Goal: Task Accomplishment & Management: Use online tool/utility

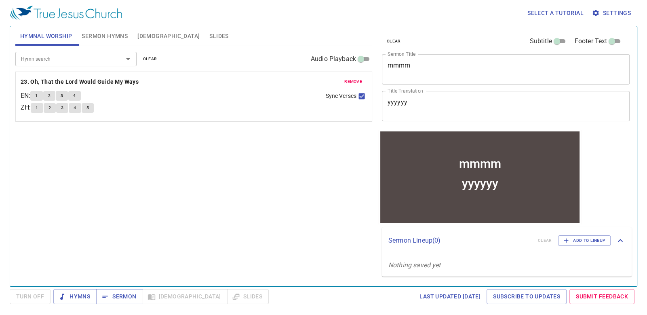
click at [463, 158] on div "mmmm" at bounding box center [480, 163] width 42 height 14
click at [436, 57] on div "mmmm x Sermon Title" at bounding box center [506, 69] width 248 height 30
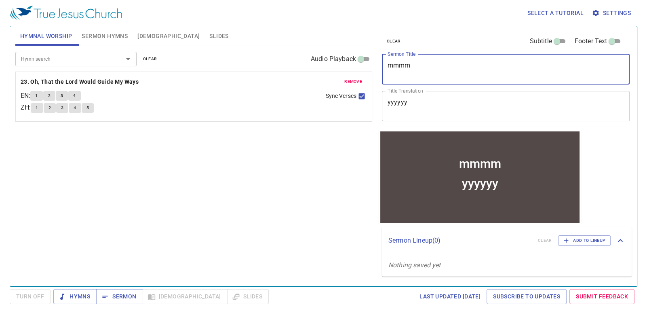
click at [444, 108] on textarea "yyyyyy" at bounding box center [506, 105] width 237 height 15
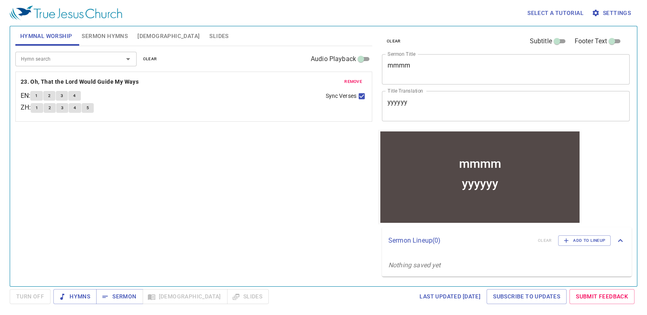
click at [339, 204] on div "Hymn search Hymn search clear Audio Playback remove 23. Oh, That the Lord Would…" at bounding box center [193, 162] width 357 height 233
click at [556, 37] on span at bounding box center [557, 41] width 10 height 10
click at [556, 38] on input "Subtitle" at bounding box center [557, 43] width 29 height 10
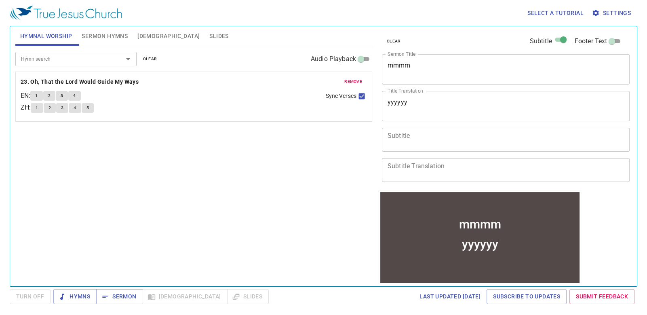
click at [558, 38] on input "Subtitle" at bounding box center [563, 41] width 29 height 10
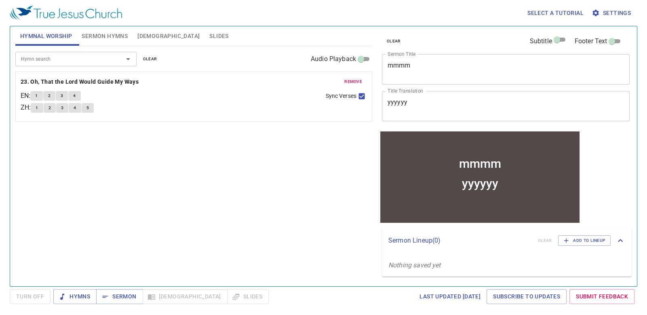
click at [556, 39] on input "Subtitle" at bounding box center [557, 41] width 29 height 10
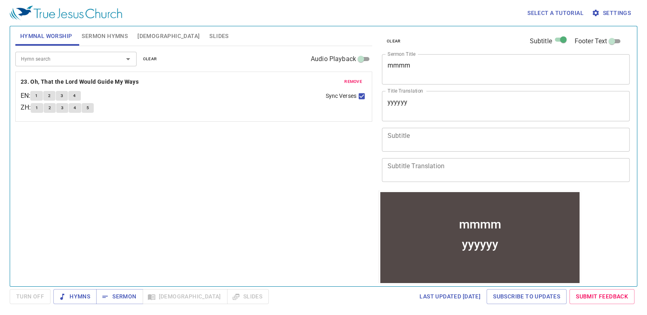
click at [556, 39] on input "Subtitle" at bounding box center [563, 41] width 29 height 10
checkbox input "false"
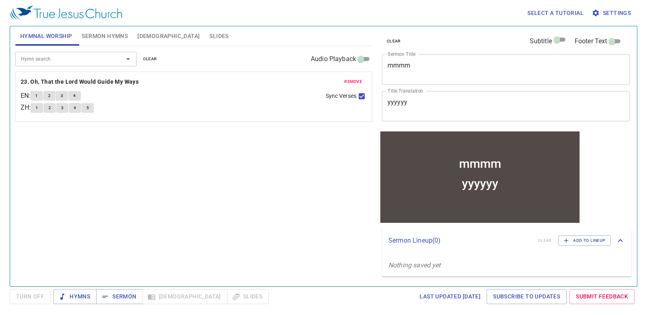
click at [617, 39] on input "Footer Text" at bounding box center [612, 43] width 29 height 10
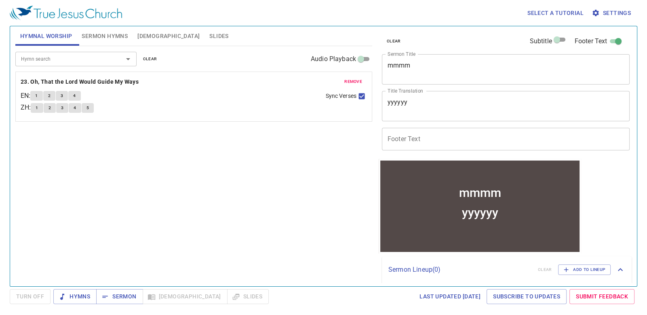
click at [617, 39] on input "Footer Text" at bounding box center [618, 43] width 29 height 10
checkbox input "false"
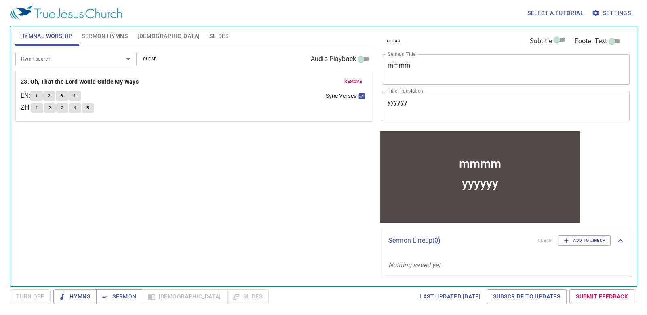
click at [492, 181] on div "yyyyyy" at bounding box center [480, 183] width 36 height 14
click at [462, 108] on textarea "yyyyyy" at bounding box center [506, 105] width 237 height 15
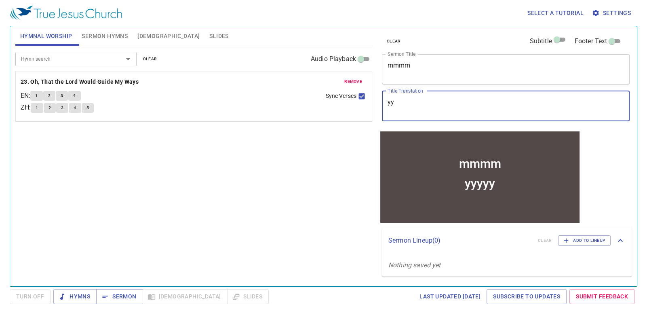
type textarea "y"
click at [97, 80] on b "23. Oh, That the Lord Would Guide My Ways" at bounding box center [80, 82] width 118 height 10
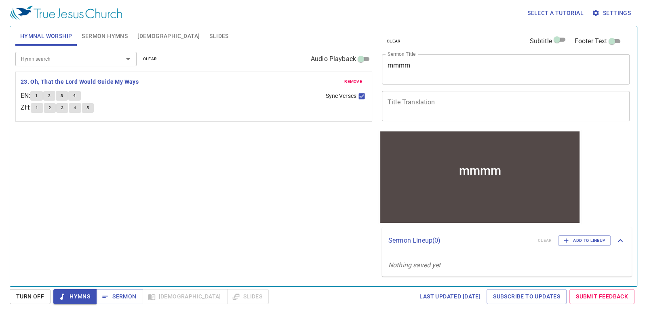
click at [85, 294] on span "Hymns" at bounding box center [75, 297] width 30 height 10
click at [97, 57] on input "Hymn search" at bounding box center [64, 58] width 93 height 9
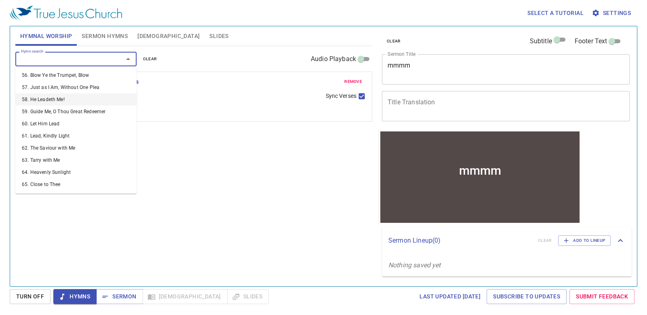
scroll to position [709, 0]
click at [94, 165] on li "64. Heavenly Sunlight" at bounding box center [75, 171] width 121 height 12
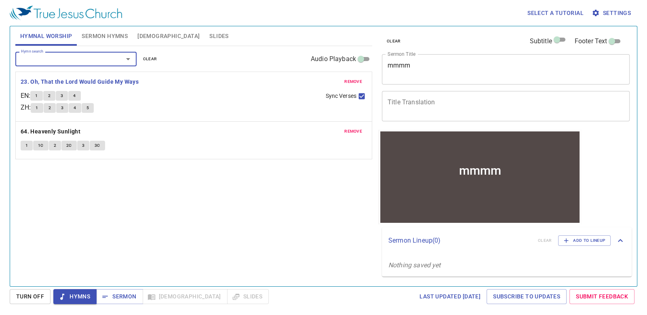
click at [350, 80] on span "remove" at bounding box center [354, 81] width 18 height 7
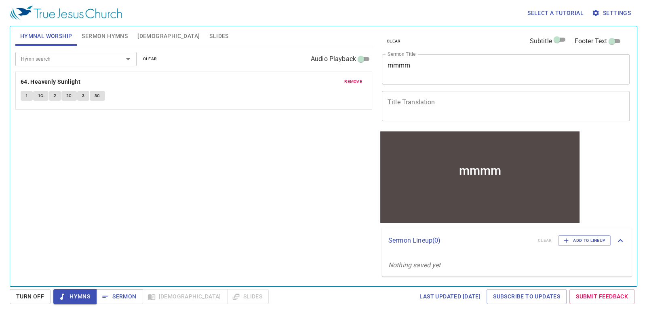
click at [27, 98] on span "1" at bounding box center [26, 95] width 2 height 7
click at [38, 95] on span "1C" at bounding box center [41, 95] width 6 height 7
click at [56, 83] on b "64. Heavenly Sunlight" at bounding box center [51, 82] width 60 height 10
click at [63, 80] on b "64. Heavenly Sunlight" at bounding box center [51, 82] width 60 height 10
click at [48, 79] on b "64. Heavenly Sunlight" at bounding box center [51, 82] width 60 height 10
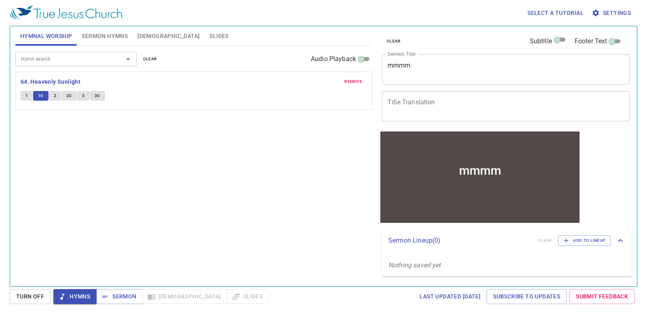
click at [34, 94] on button "1C" at bounding box center [40, 96] width 15 height 10
click at [27, 93] on span "1" at bounding box center [26, 95] width 2 height 7
click at [55, 76] on div "remove 64. Heavenly Sunlight 1 1C 2 2C 3 3C" at bounding box center [194, 90] width 356 height 37
click at [57, 79] on b "64. Heavenly Sunlight" at bounding box center [51, 82] width 60 height 10
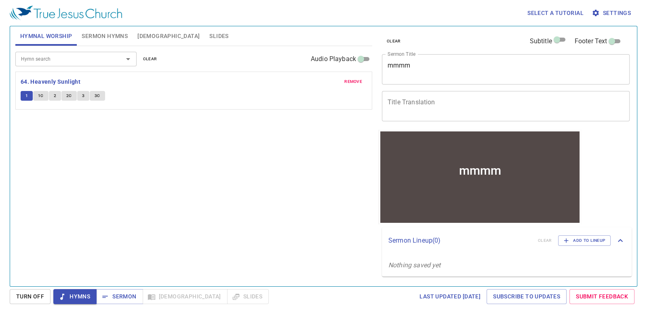
click at [68, 296] on span "Hymns" at bounding box center [75, 297] width 30 height 10
click at [119, 296] on span "Sermon" at bounding box center [120, 297] width 34 height 10
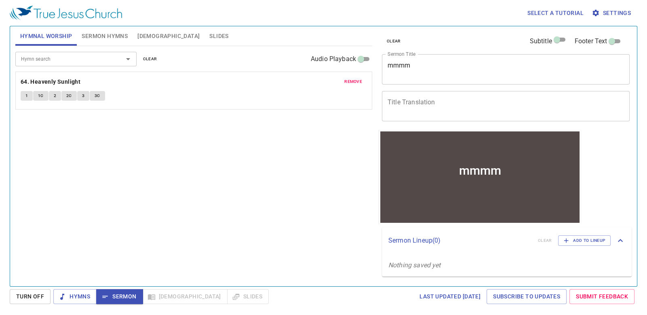
click at [348, 76] on div "remove 64. Heavenly Sunlight 1 1C 2 2C 3 3C" at bounding box center [194, 90] width 356 height 37
click at [349, 78] on span "remove" at bounding box center [354, 81] width 18 height 7
click at [100, 38] on span "Sermon Hymns" at bounding box center [105, 36] width 46 height 10
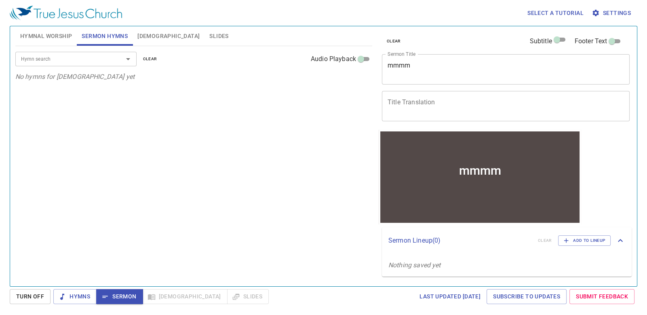
click at [102, 63] on input "Hymn search" at bounding box center [64, 58] width 93 height 9
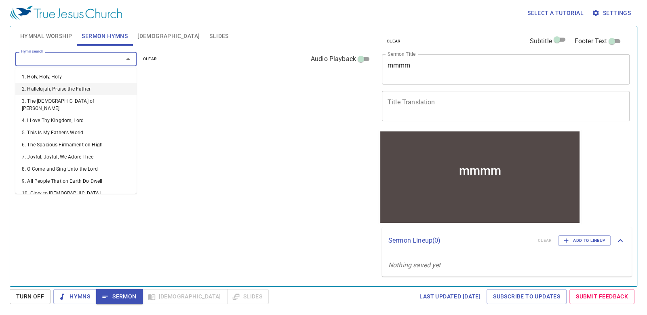
click at [85, 89] on li "2. Hallelujah, Praise the Father" at bounding box center [75, 89] width 121 height 12
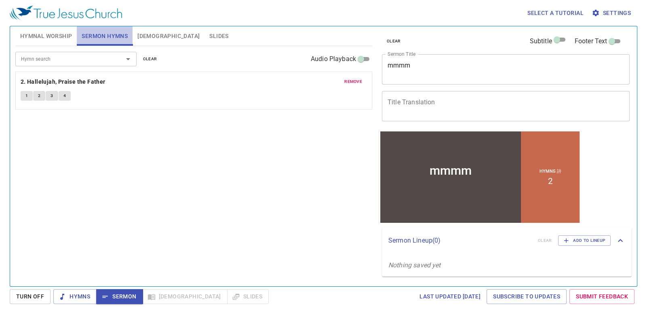
click at [97, 35] on span "Sermon Hymns" at bounding box center [105, 36] width 46 height 10
click at [110, 30] on button "Sermon Hymns" at bounding box center [105, 35] width 56 height 19
click at [116, 60] on div at bounding box center [122, 58] width 21 height 11
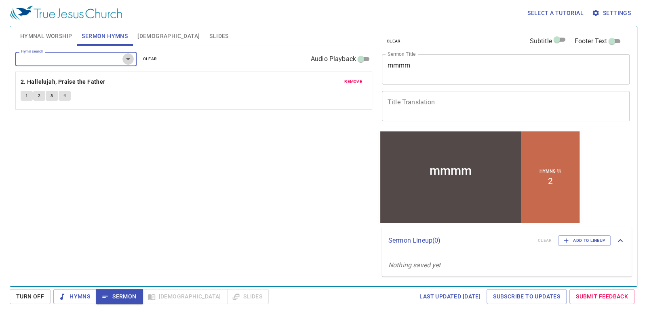
click at [126, 58] on icon "Open" at bounding box center [128, 59] width 4 height 2
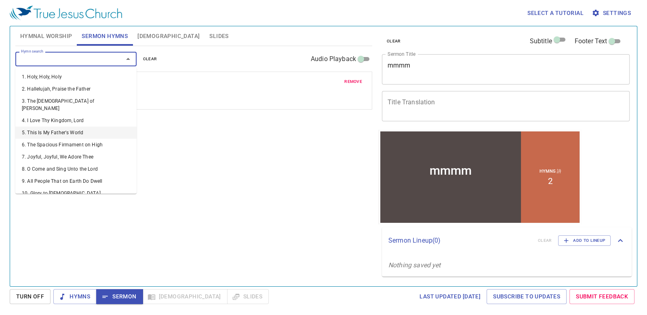
click at [85, 129] on li "5. This Is My Father's World" at bounding box center [75, 133] width 121 height 12
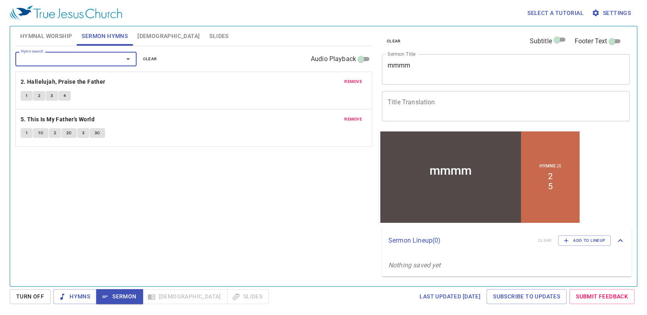
click at [147, 56] on span "clear" at bounding box center [150, 58] width 14 height 7
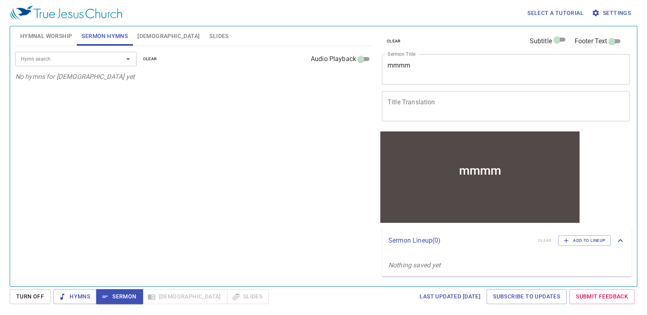
click at [87, 57] on input "Hymn search" at bounding box center [64, 58] width 93 height 9
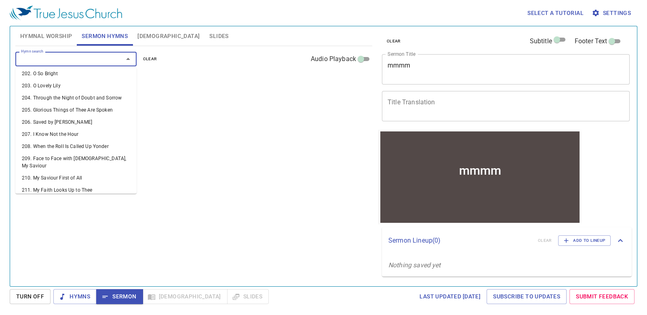
scroll to position [2731, 0]
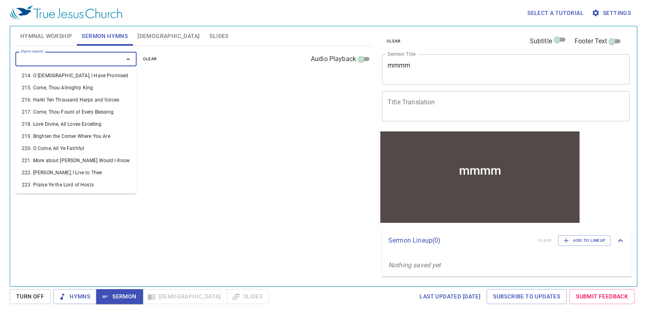
click at [100, 295] on li "232. Those in His Image Shall Shine" at bounding box center [75, 301] width 121 height 12
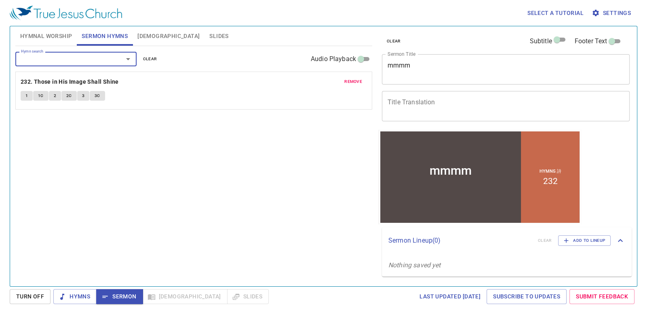
click at [132, 58] on icon "Open" at bounding box center [128, 59] width 10 height 10
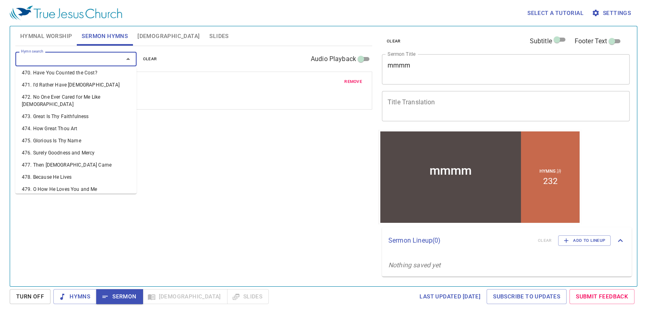
scroll to position [6387, 0]
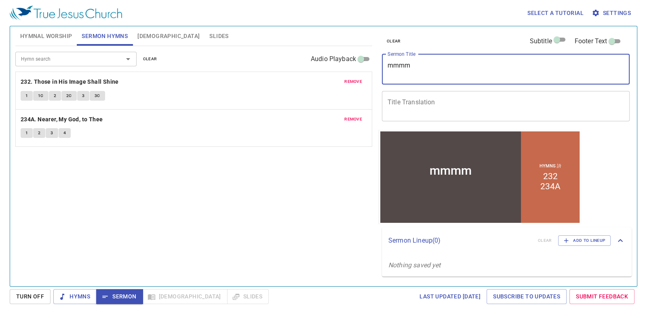
click at [453, 68] on textarea "mmmm" at bounding box center [506, 68] width 237 height 15
type textarea "m"
type textarea "yeah"
click at [507, 109] on textarea "Title Translation" at bounding box center [506, 105] width 237 height 15
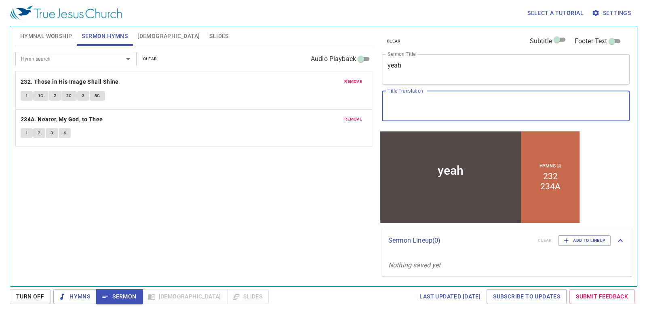
paste textarea "是的"
type textarea "是的"
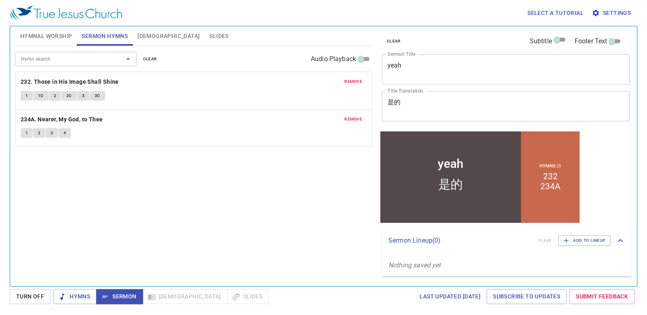
click at [565, 187] on div "Hymns 詩 232 234A" at bounding box center [550, 176] width 59 height 91
click at [588, 239] on span "Add to Lineup" at bounding box center [585, 240] width 42 height 7
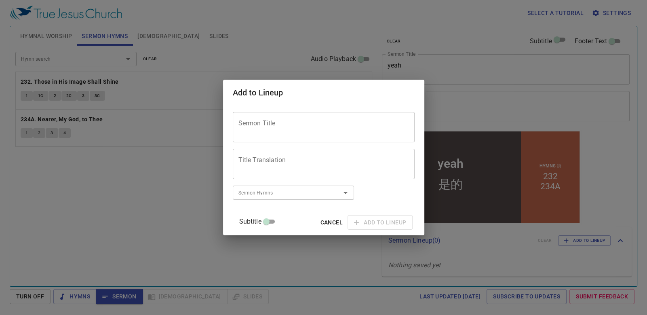
click at [330, 223] on span "Cancel" at bounding box center [332, 223] width 22 height 10
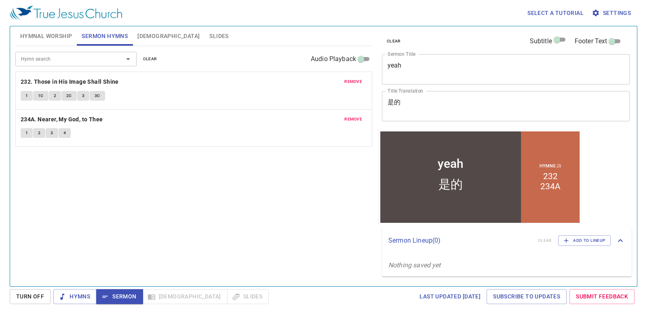
click at [169, 294] on div "Hymns Sermon Bible Slides" at bounding box center [161, 296] width 216 height 15
click at [143, 293] on div "Hymns Sermon Bible Slides" at bounding box center [161, 296] width 216 height 15
click at [87, 294] on span "Hymns" at bounding box center [75, 297] width 30 height 10
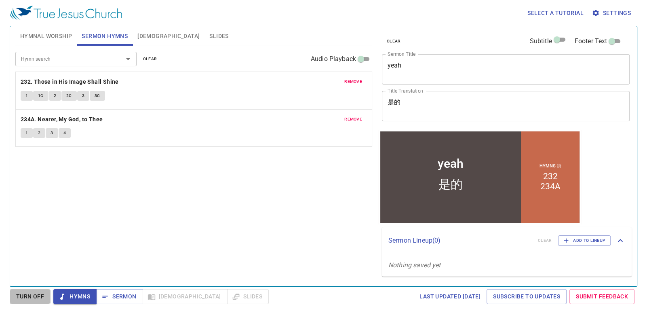
click at [32, 293] on span "Turn Off" at bounding box center [30, 297] width 28 height 10
click at [155, 301] on div "Hymns Sermon Bible Slides" at bounding box center [161, 296] width 216 height 15
click at [76, 299] on span "Hymns" at bounding box center [75, 297] width 30 height 10
click at [24, 37] on span "Hymnal Worship" at bounding box center [46, 36] width 52 height 10
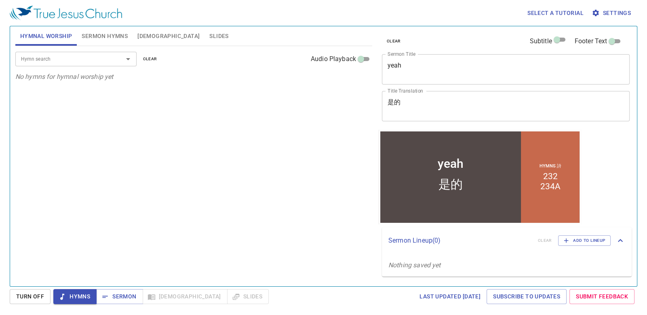
click at [61, 57] on input "Hymn search" at bounding box center [64, 58] width 93 height 9
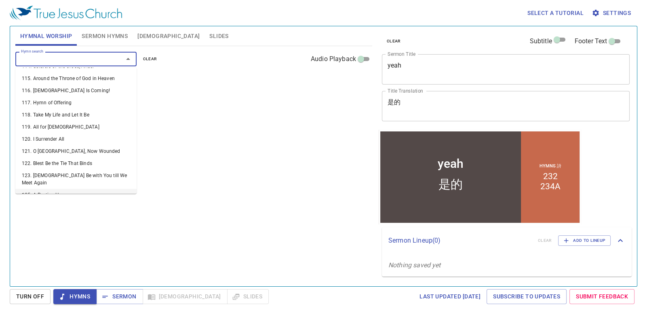
scroll to position [1449, 0]
click at [96, 189] on li "125. A Parting Hymn" at bounding box center [75, 195] width 121 height 12
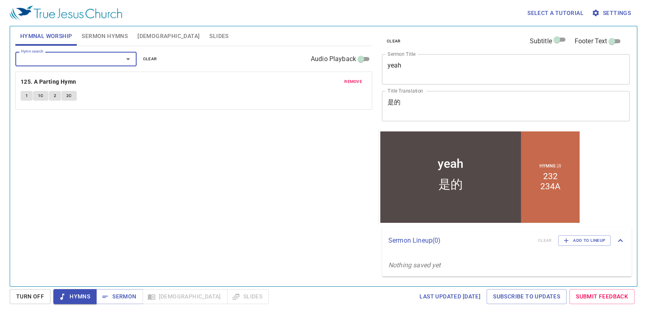
click at [88, 55] on input "Hymn search" at bounding box center [64, 58] width 93 height 9
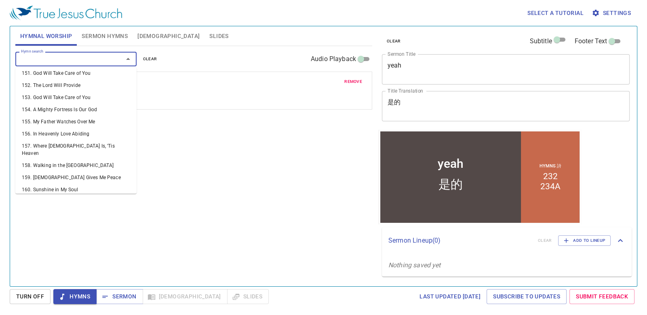
scroll to position [1932, 0]
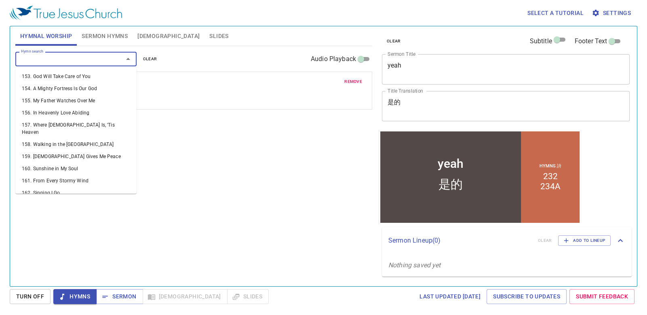
click at [97, 284] on li "170. Stand Up, Stand Up for Jesus" at bounding box center [75, 293] width 121 height 19
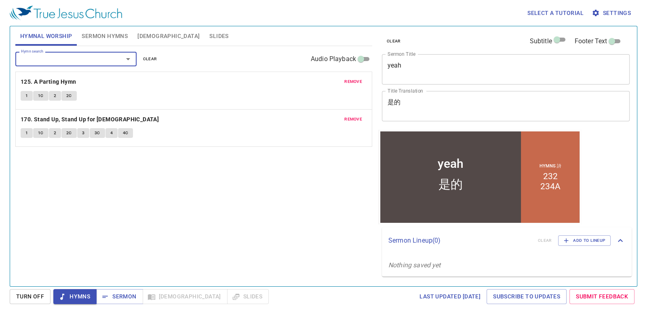
click at [129, 56] on icon "Open" at bounding box center [128, 59] width 10 height 10
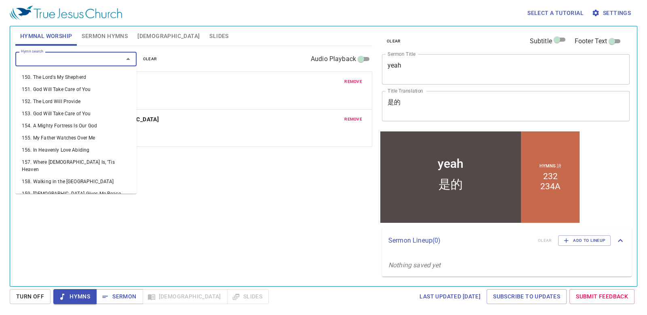
scroll to position [1946, 0]
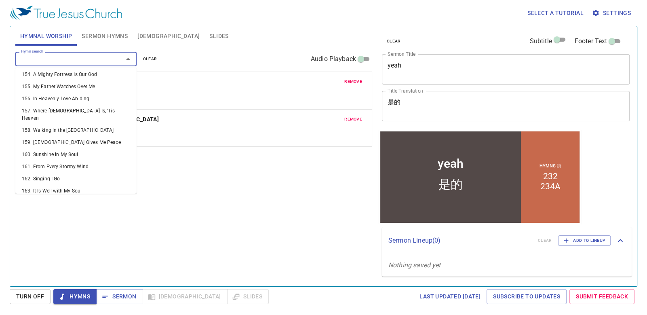
click at [91, 309] on li "172. Ye Shall Be Victorious" at bounding box center [75, 315] width 121 height 12
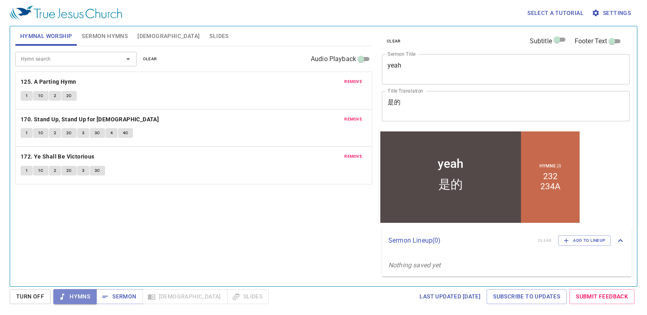
click at [87, 300] on span "Hymns" at bounding box center [75, 297] width 30 height 10
click at [90, 295] on button "Hymns" at bounding box center [74, 296] width 43 height 15
click at [38, 294] on span "Turn Off" at bounding box center [30, 297] width 28 height 10
click at [68, 294] on span "Hymns" at bounding box center [75, 297] width 30 height 10
click at [29, 294] on span "Turn Off" at bounding box center [30, 297] width 28 height 10
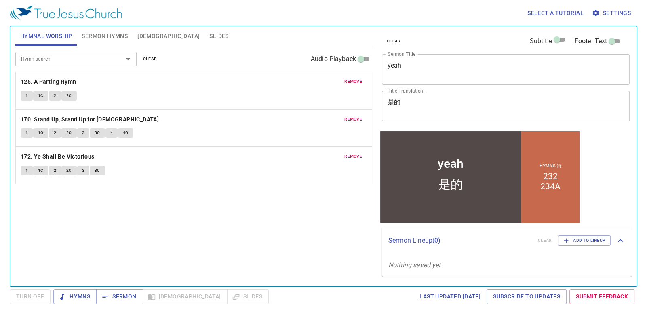
click at [357, 156] on span "remove" at bounding box center [354, 156] width 18 height 7
click at [353, 87] on div "remove 125. A Parting Hymn 1 1C 2 2C" at bounding box center [194, 90] width 356 height 37
click at [353, 83] on span "remove" at bounding box center [354, 81] width 18 height 7
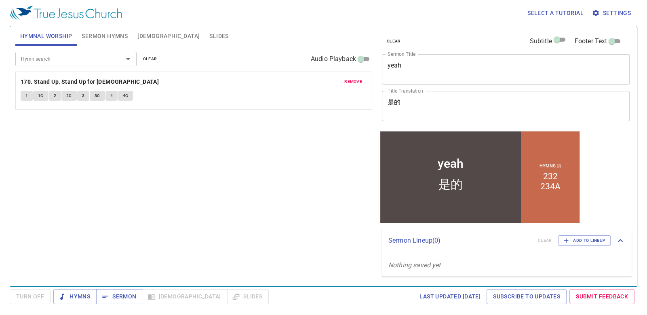
click at [353, 83] on span "remove" at bounding box center [354, 81] width 18 height 7
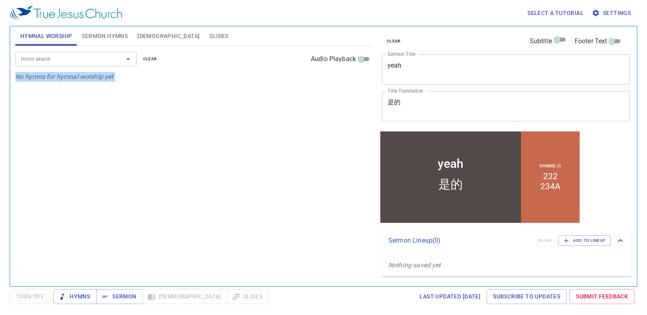
click at [353, 83] on div "Hymn search Hymn search clear Audio Playback No hymns for hymnal worship yet" at bounding box center [193, 162] width 357 height 233
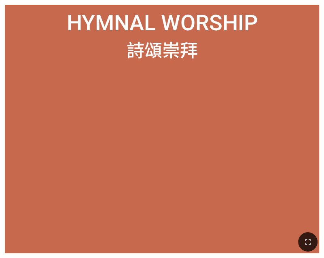
click at [184, 74] on ol at bounding box center [162, 158] width 304 height 170
drag, startPoint x: 184, startPoint y: 74, endPoint x: 175, endPoint y: 53, distance: 22.4
click at [175, 53] on div "Hymnal Worship Hymnal Worship 詩頌崇拜 詩頌崇拜" at bounding box center [162, 129] width 314 height 249
click at [118, 69] on div at bounding box center [162, 155] width 304 height 186
